Goal: Task Accomplishment & Management: Manage account settings

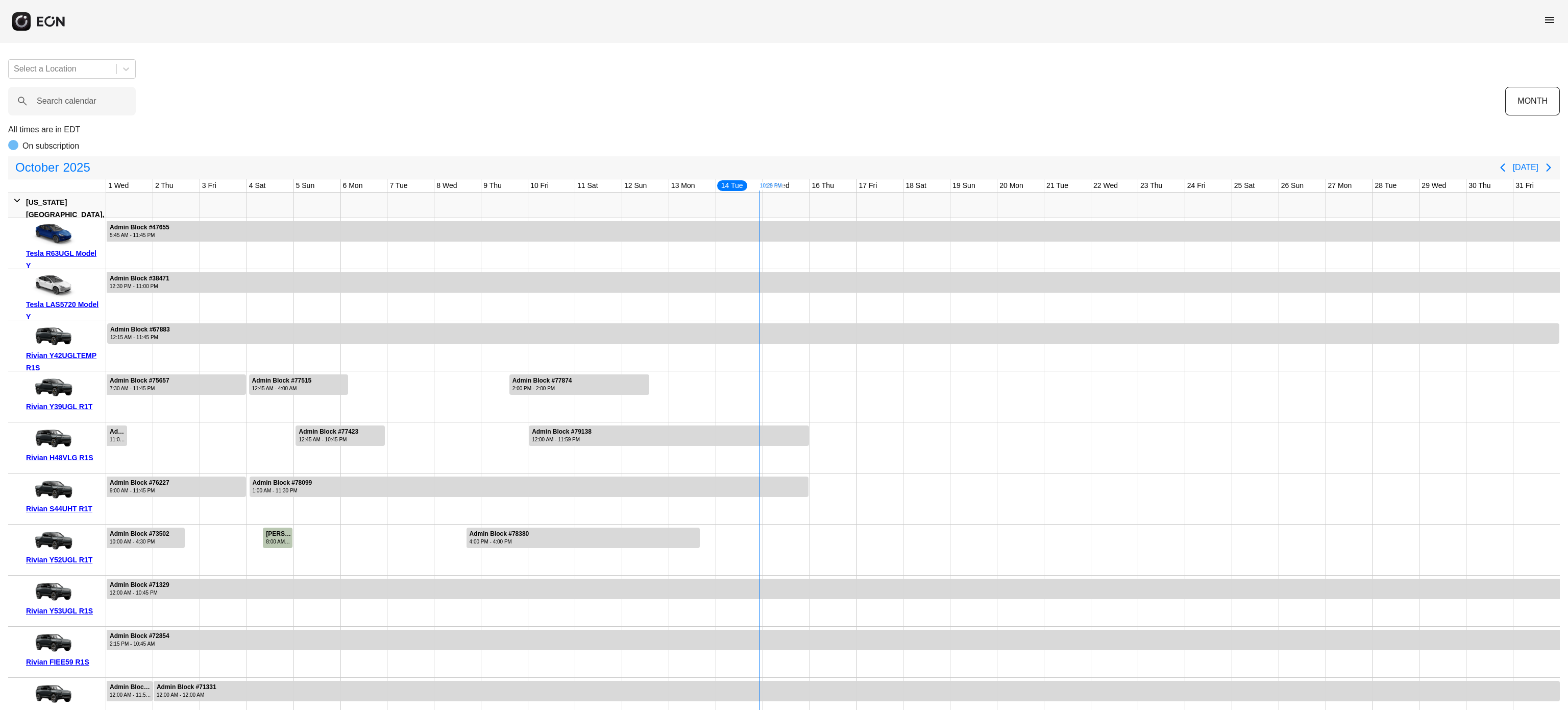
click at [61, 99] on label "Search calendar" at bounding box center [66, 101] width 60 height 12
click at [61, 99] on calendar "Search calendar" at bounding box center [72, 101] width 128 height 29
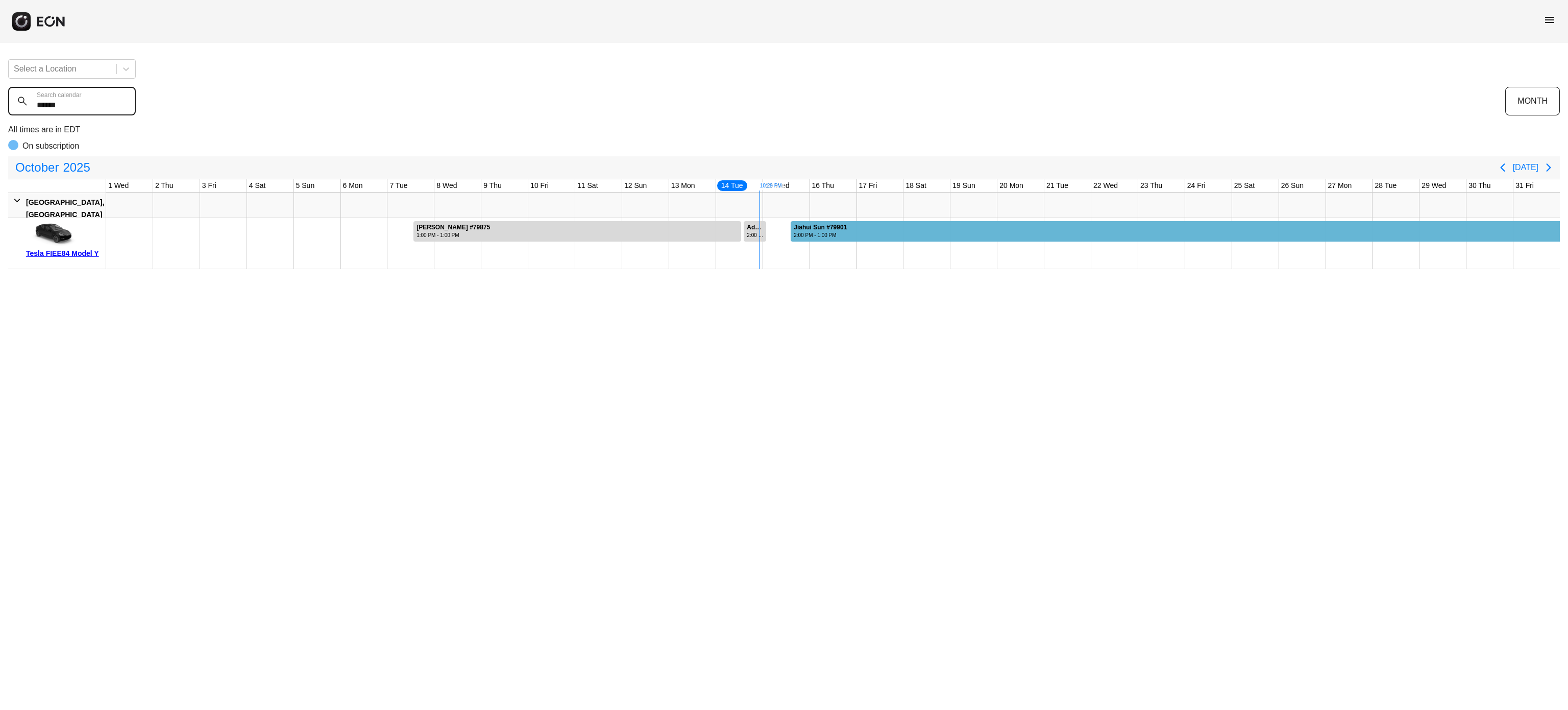
type calendar "******"
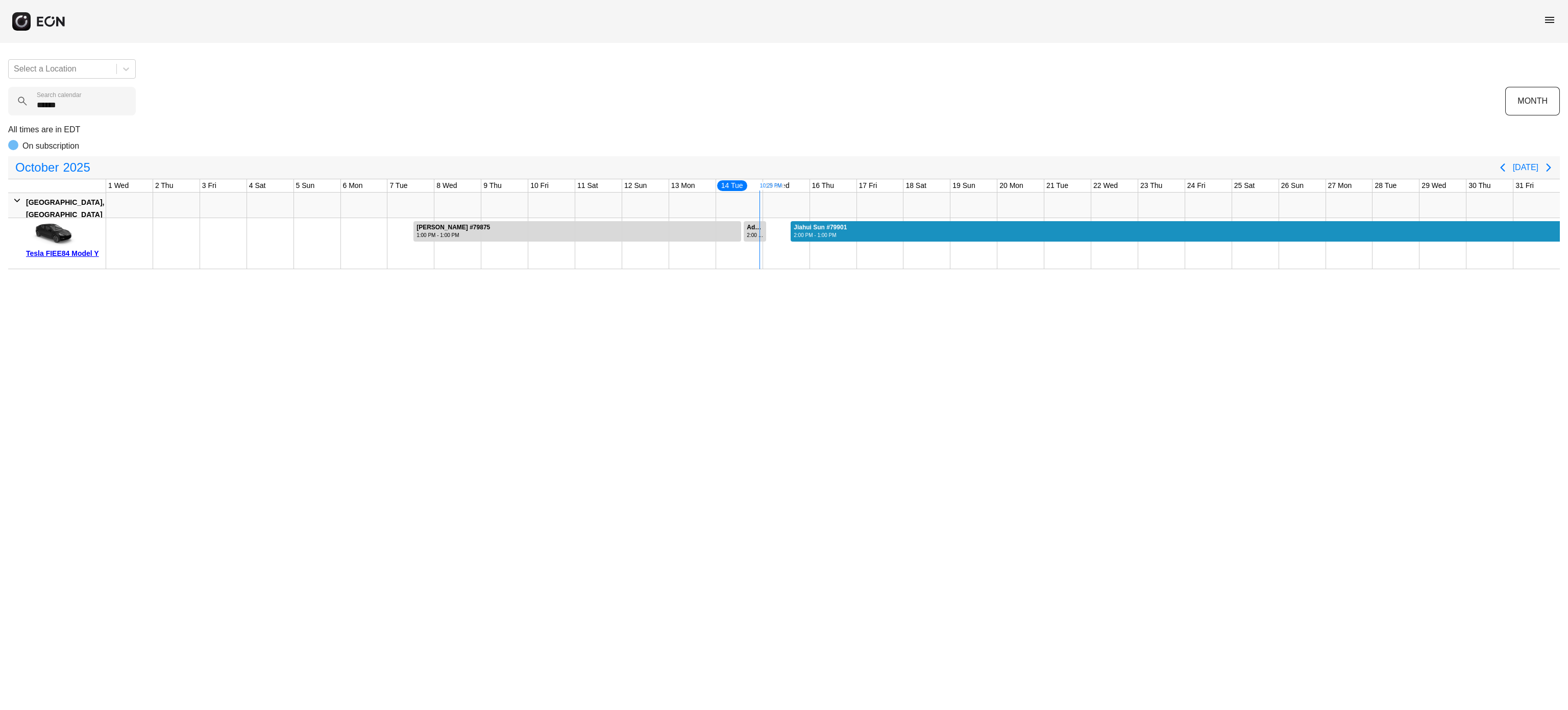
click at [859, 225] on div at bounding box center [1175, 231] width 769 height 21
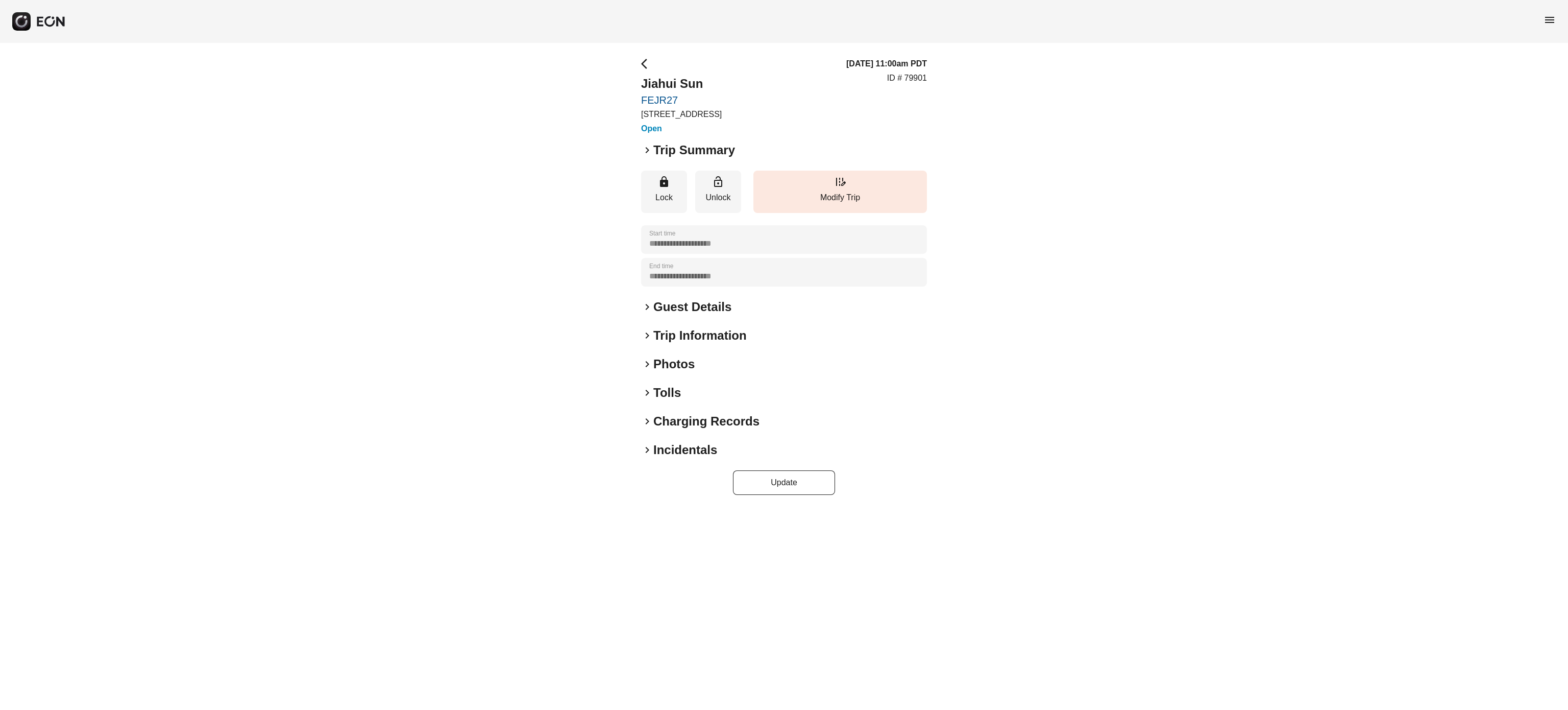
click at [684, 307] on h2 "Guest Details" at bounding box center [692, 307] width 78 height 16
click at [673, 142] on h2 "Trip Summary" at bounding box center [694, 150] width 82 height 16
